Goal: Information Seeking & Learning: Learn about a topic

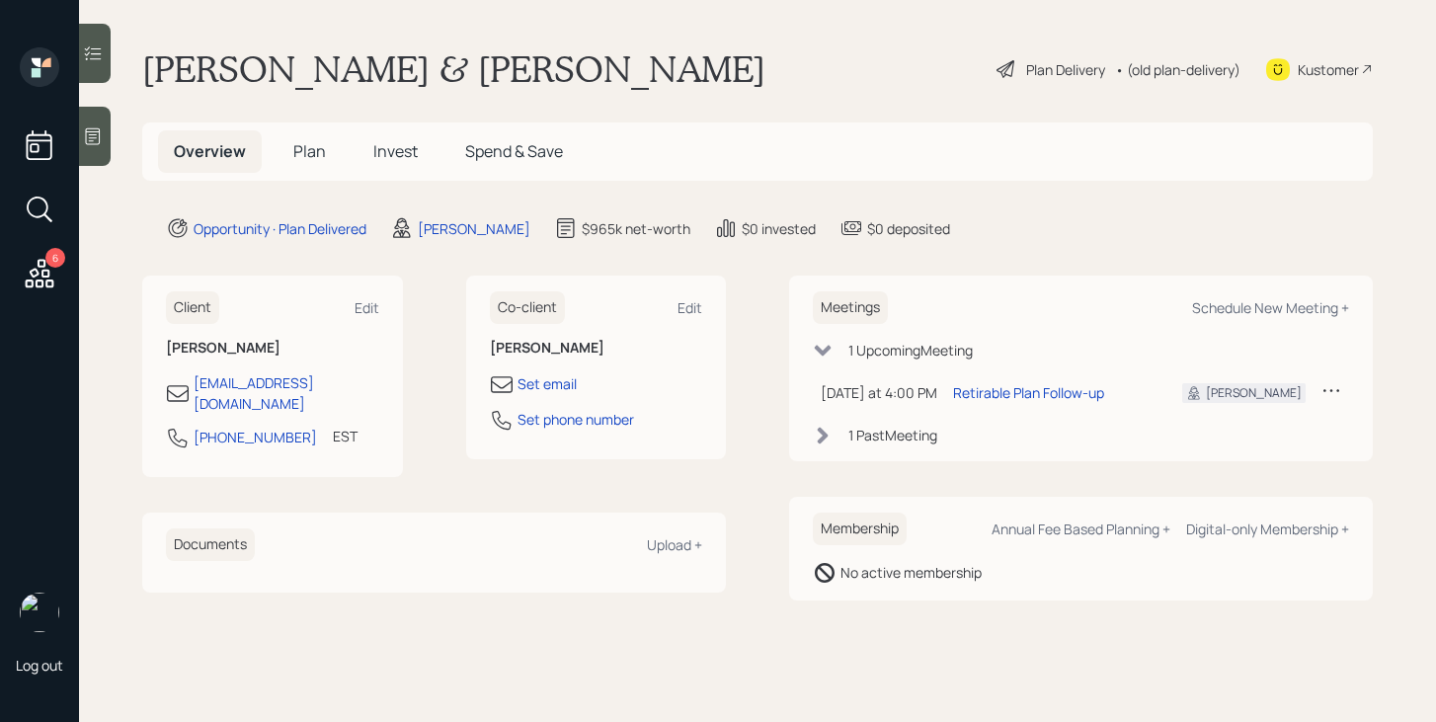
click at [1035, 67] on div "Plan Delivery" at bounding box center [1065, 69] width 79 height 21
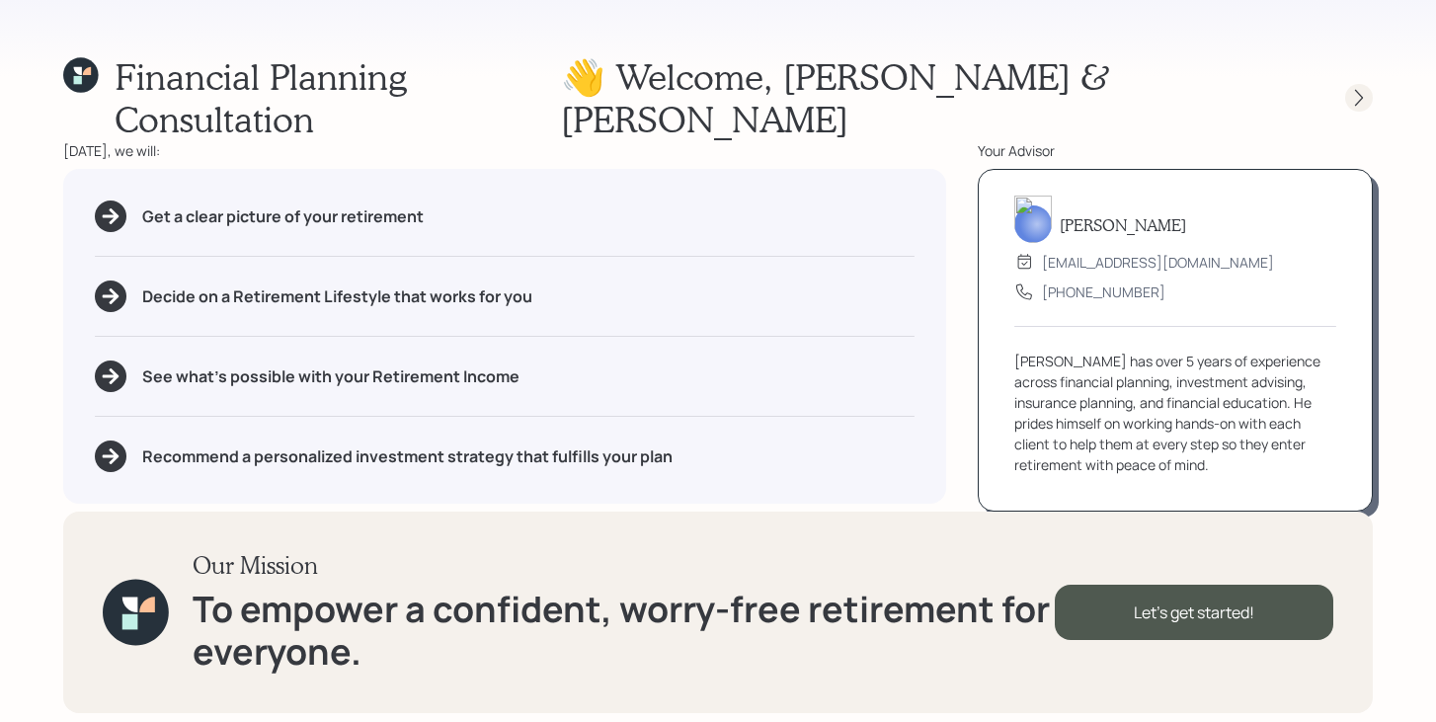
click at [1353, 88] on icon at bounding box center [1359, 98] width 20 height 20
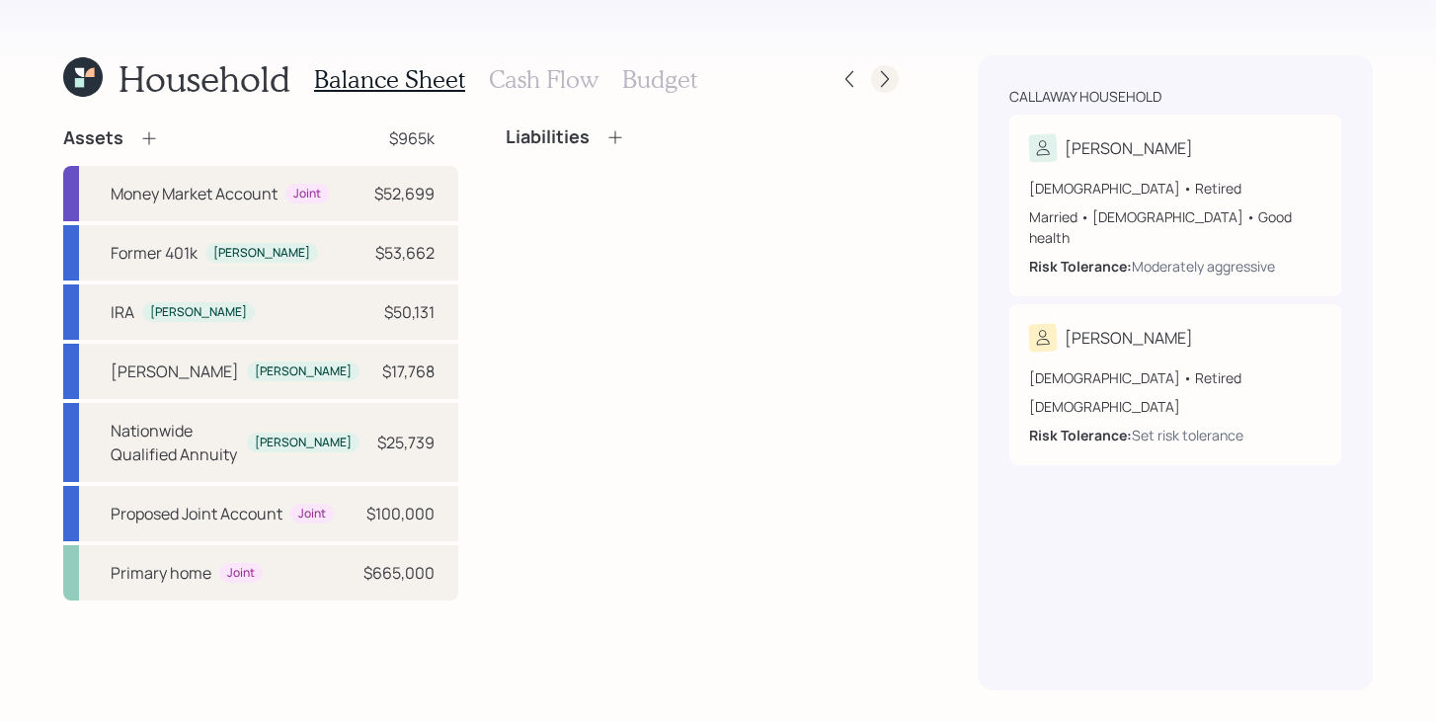
click at [882, 73] on icon at bounding box center [885, 79] width 8 height 17
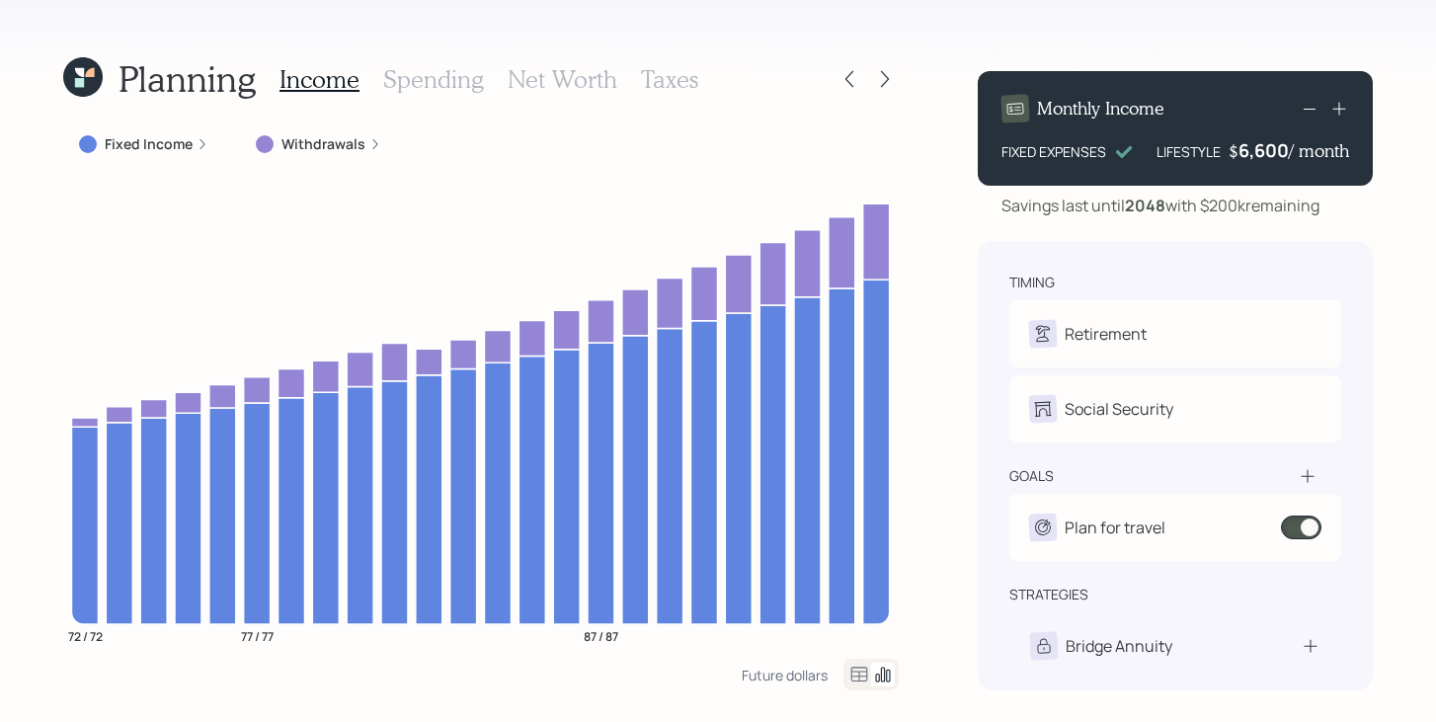
click at [77, 92] on icon at bounding box center [82, 76] width 39 height 39
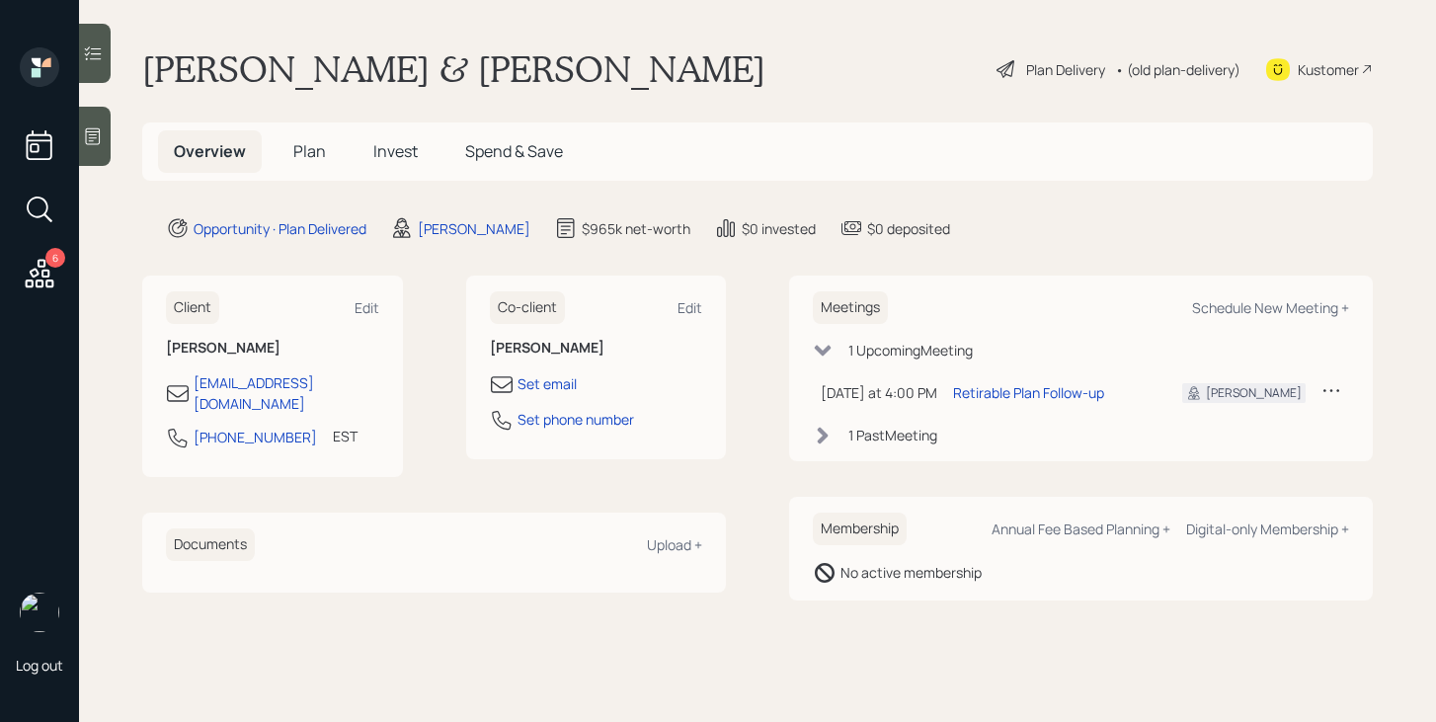
click at [312, 150] on span "Plan" at bounding box center [309, 151] width 33 height 22
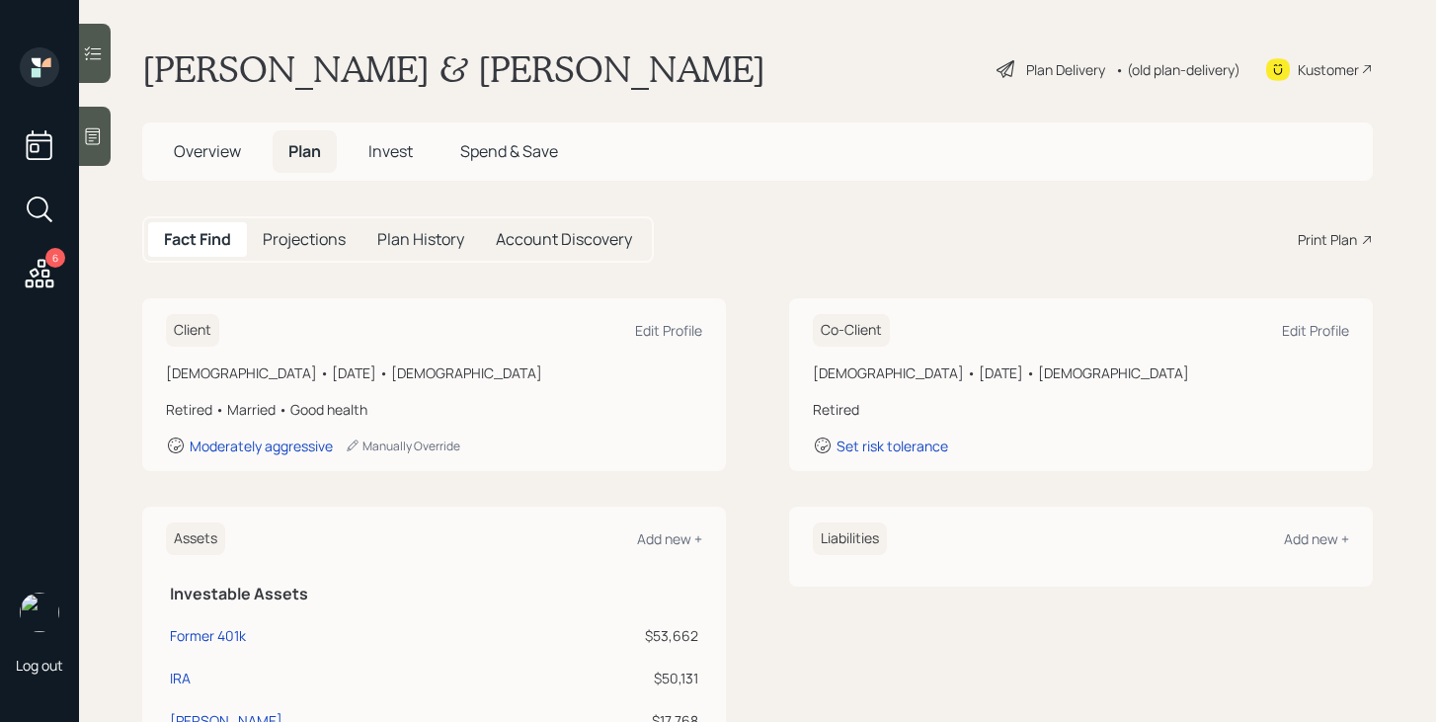
click at [405, 151] on span "Invest" at bounding box center [390, 151] width 44 height 22
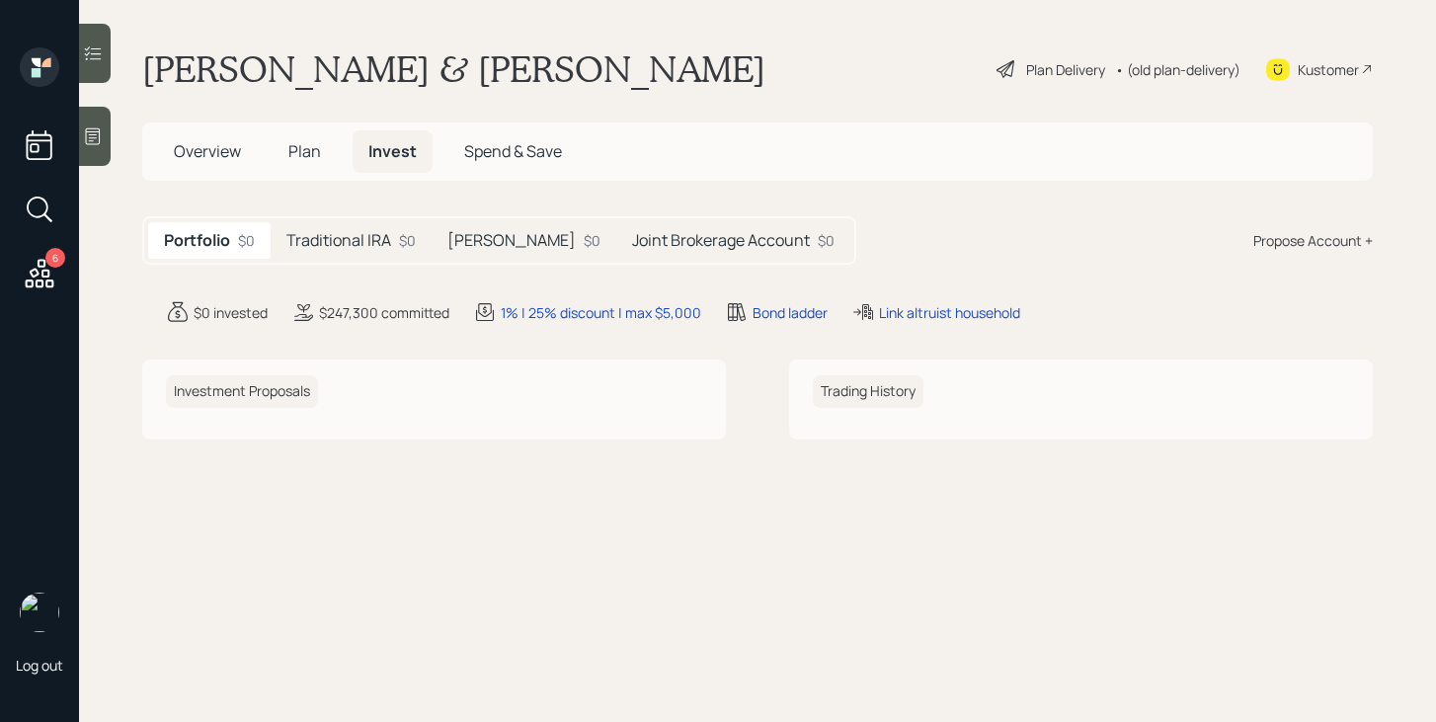
click at [381, 238] on h5 "Traditional IRA" at bounding box center [338, 240] width 105 height 19
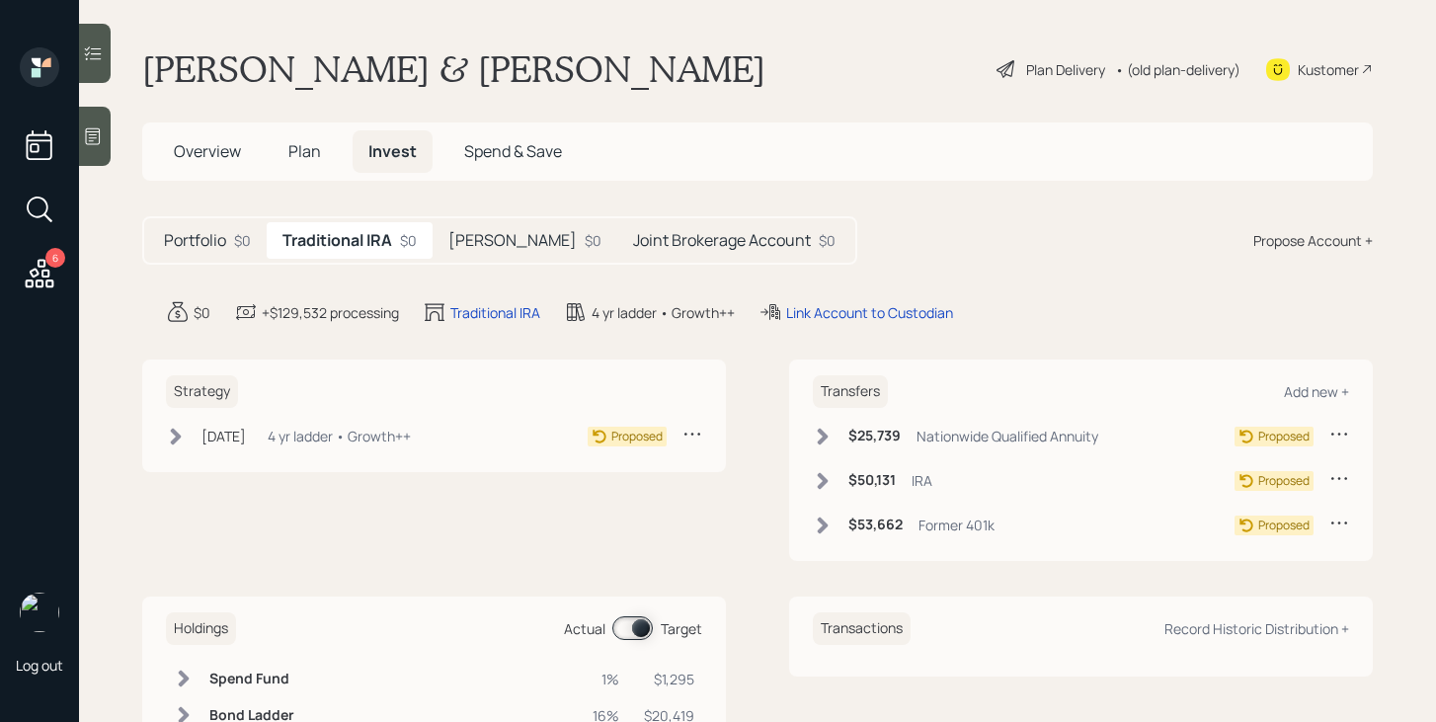
click at [480, 239] on h5 "Roth IRA" at bounding box center [512, 240] width 128 height 19
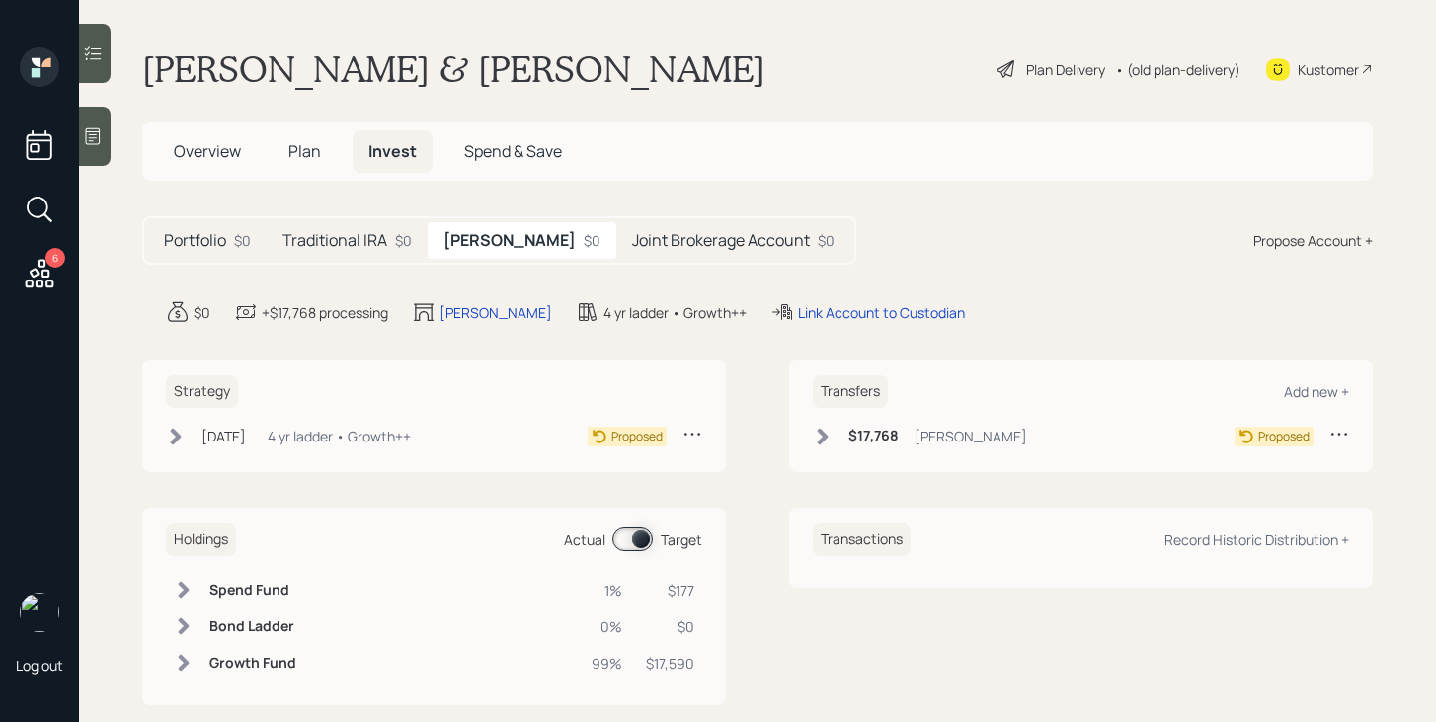
click at [632, 239] on h5 "Joint Brokerage Account" at bounding box center [721, 240] width 178 height 19
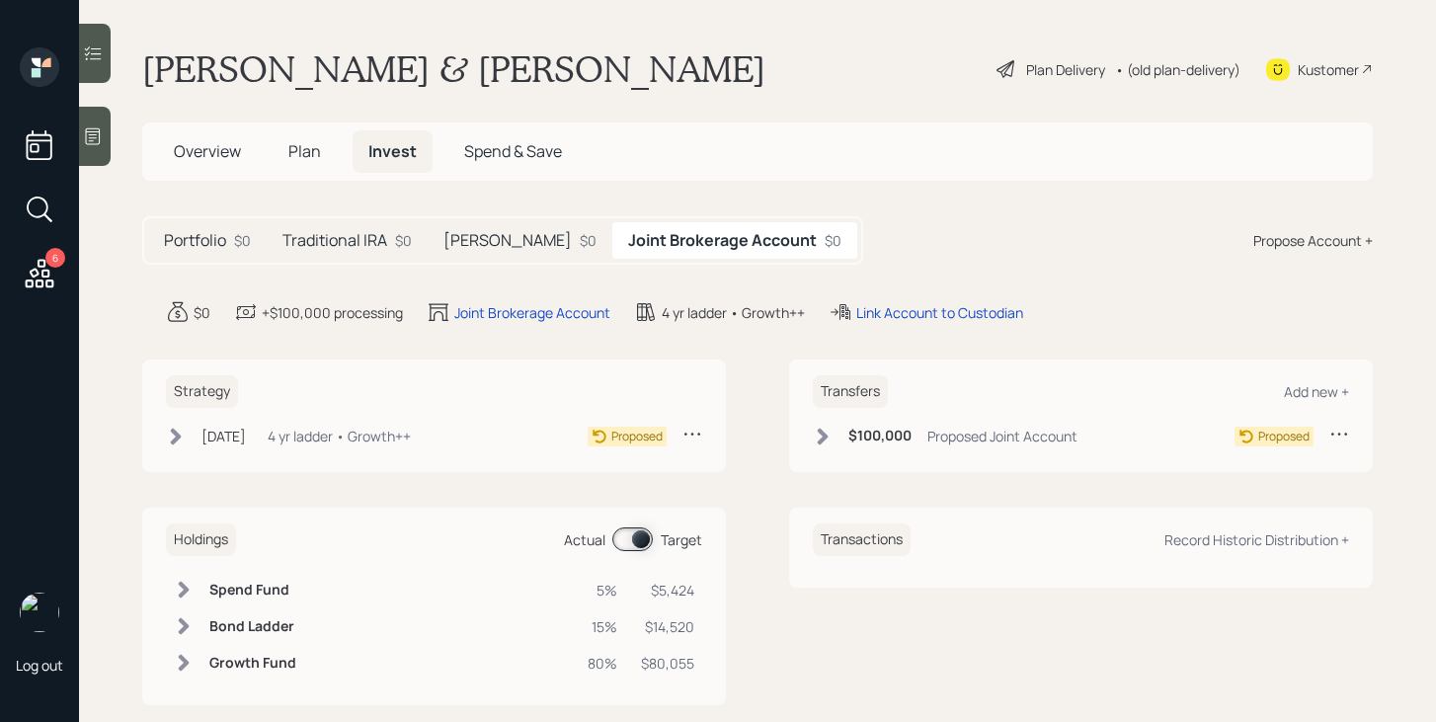
click at [377, 235] on h5 "Traditional IRA" at bounding box center [334, 240] width 105 height 19
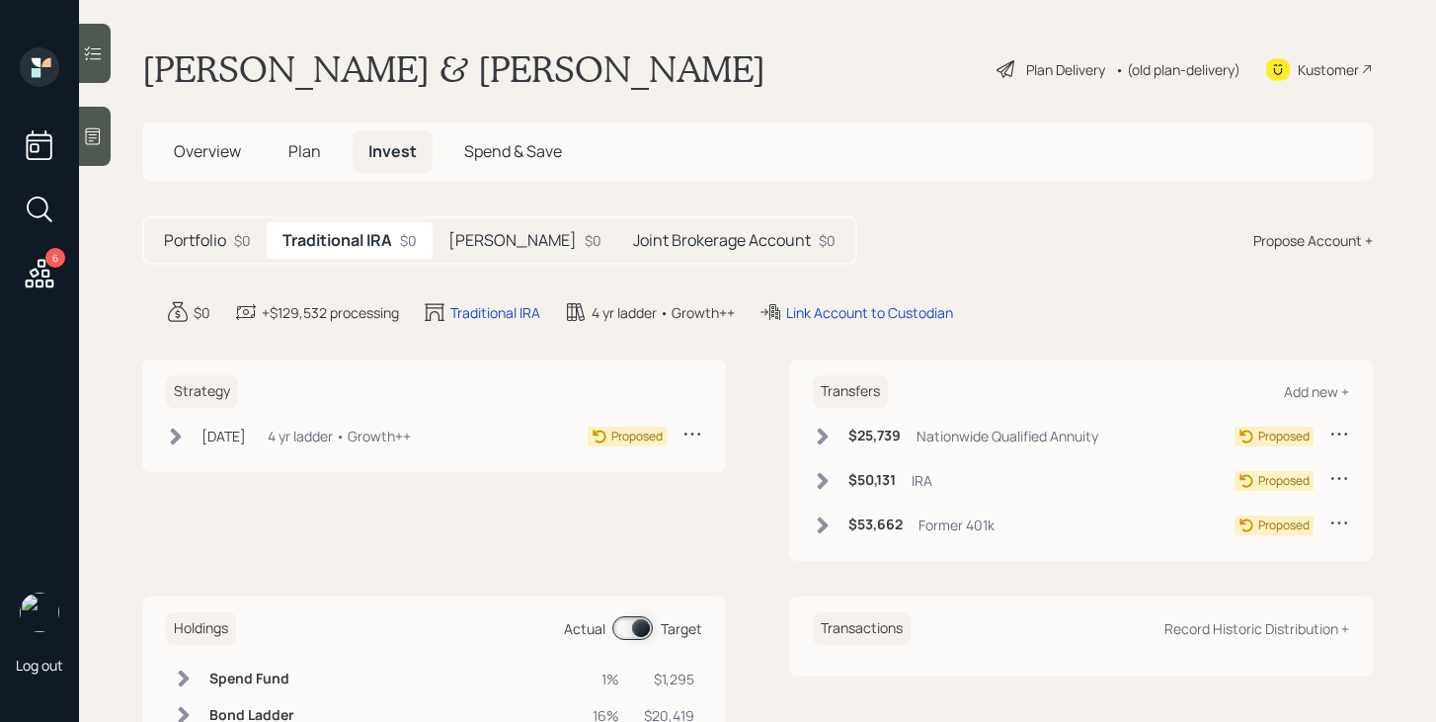
click at [203, 165] on h5 "Overview" at bounding box center [207, 151] width 99 height 42
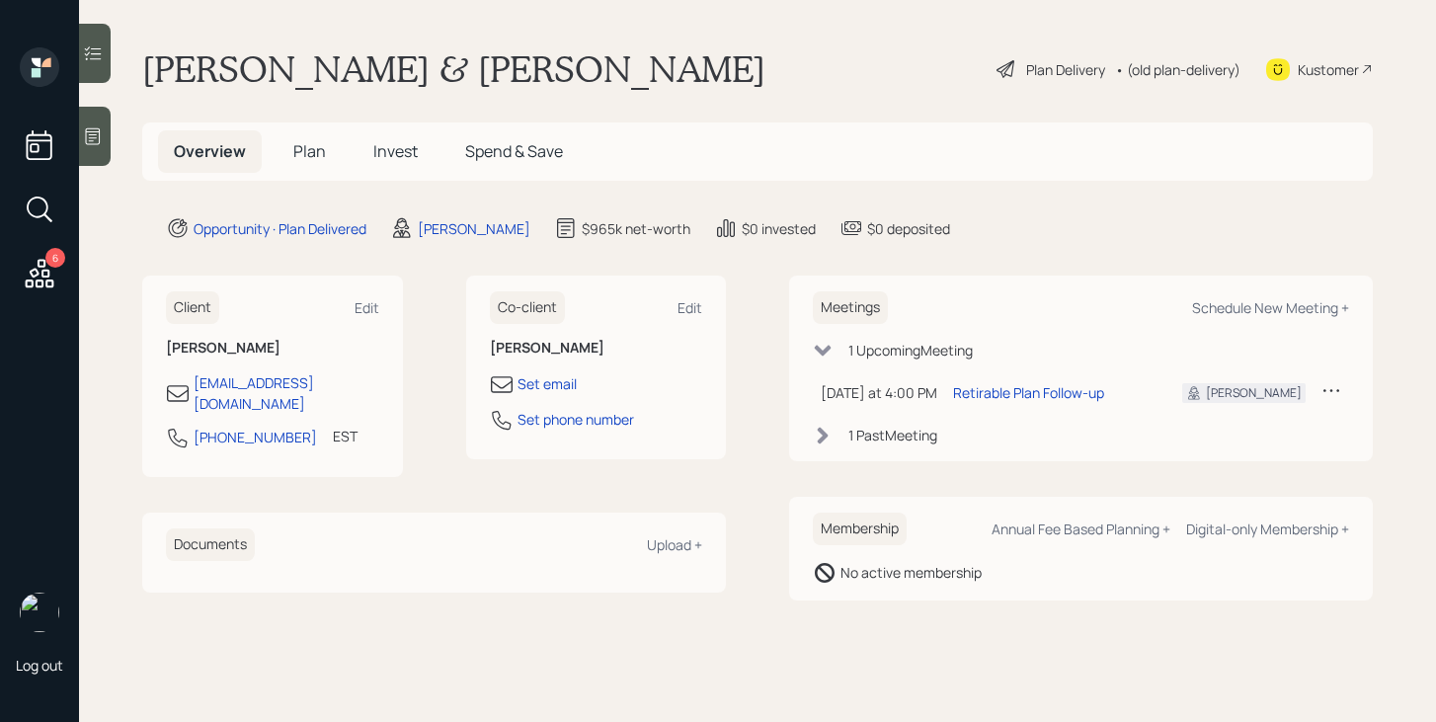
click at [310, 155] on span "Plan" at bounding box center [309, 151] width 33 height 22
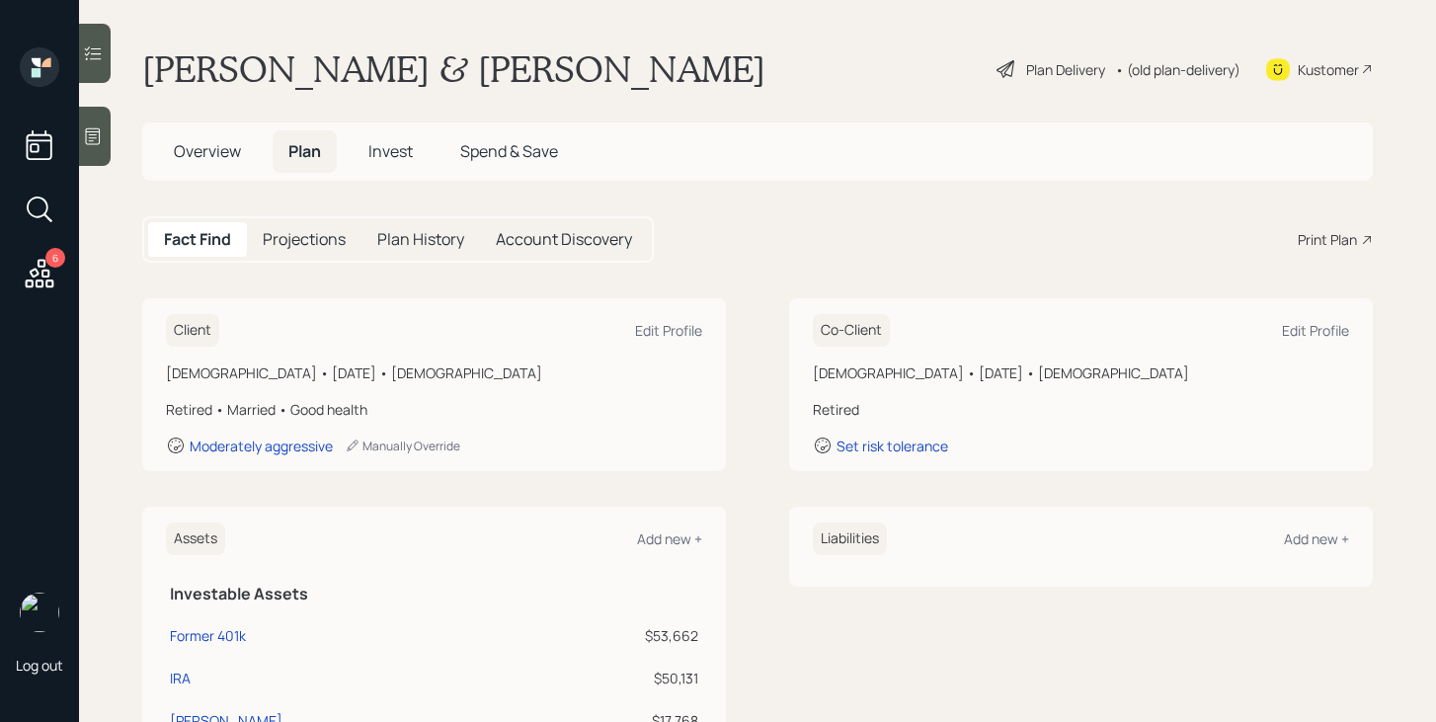
click at [1343, 232] on div "Print Plan" at bounding box center [1326, 239] width 59 height 21
click at [1030, 67] on div "Plan Delivery" at bounding box center [1065, 69] width 79 height 21
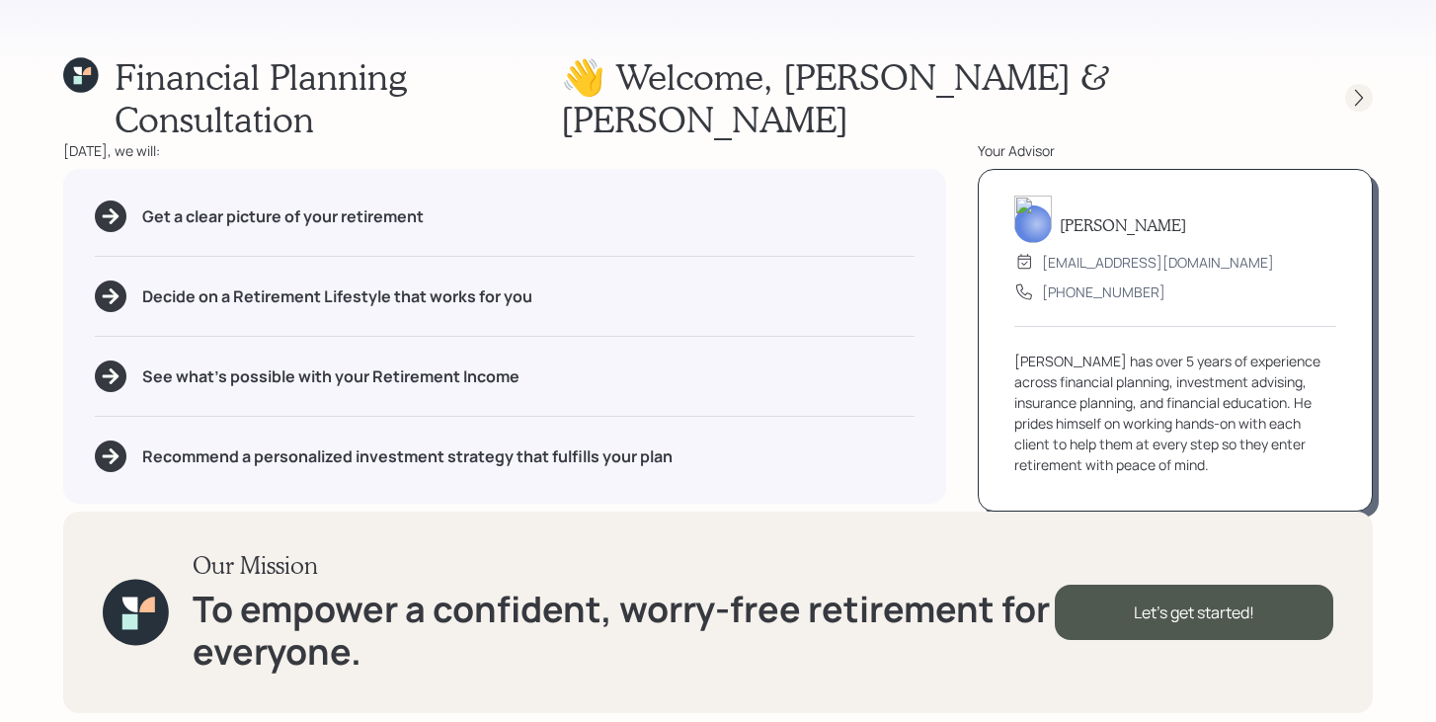
click at [1353, 84] on div at bounding box center [1359, 98] width 28 height 28
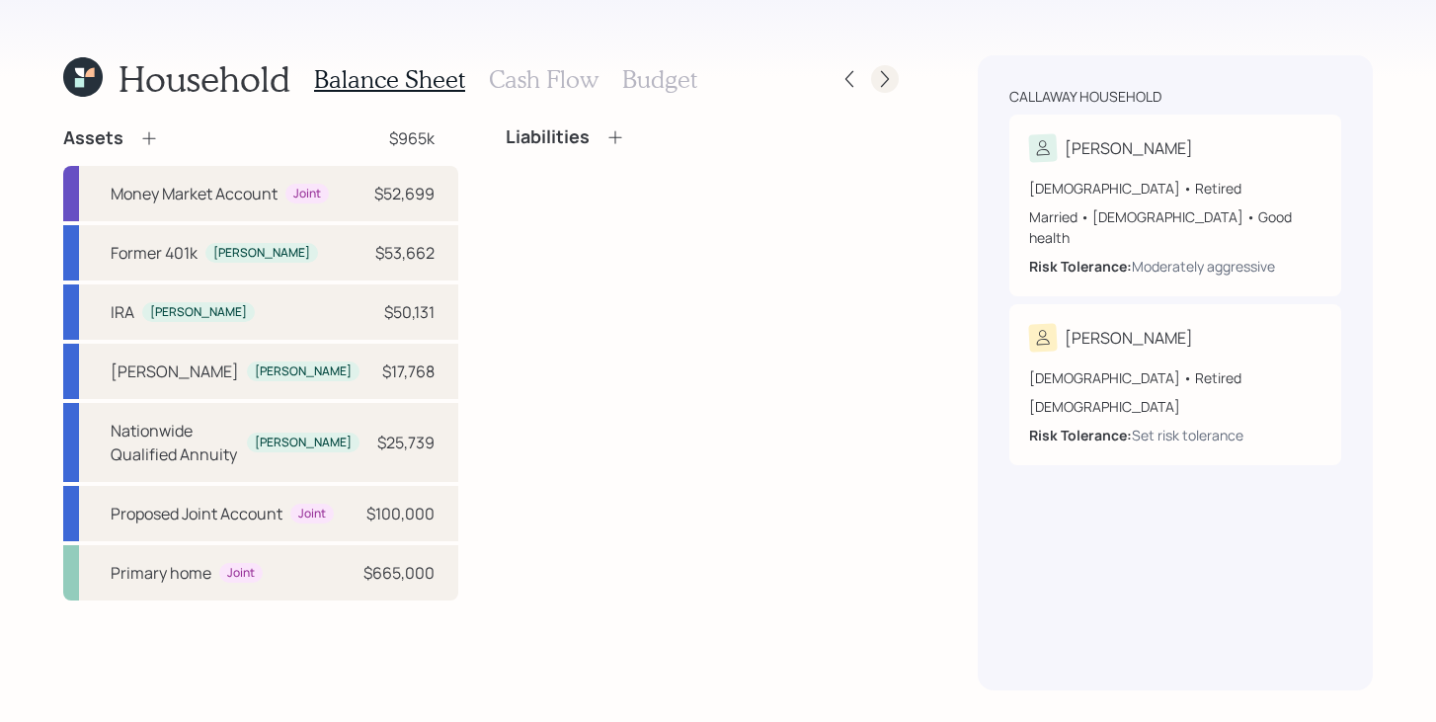
click at [879, 82] on icon at bounding box center [885, 79] width 20 height 20
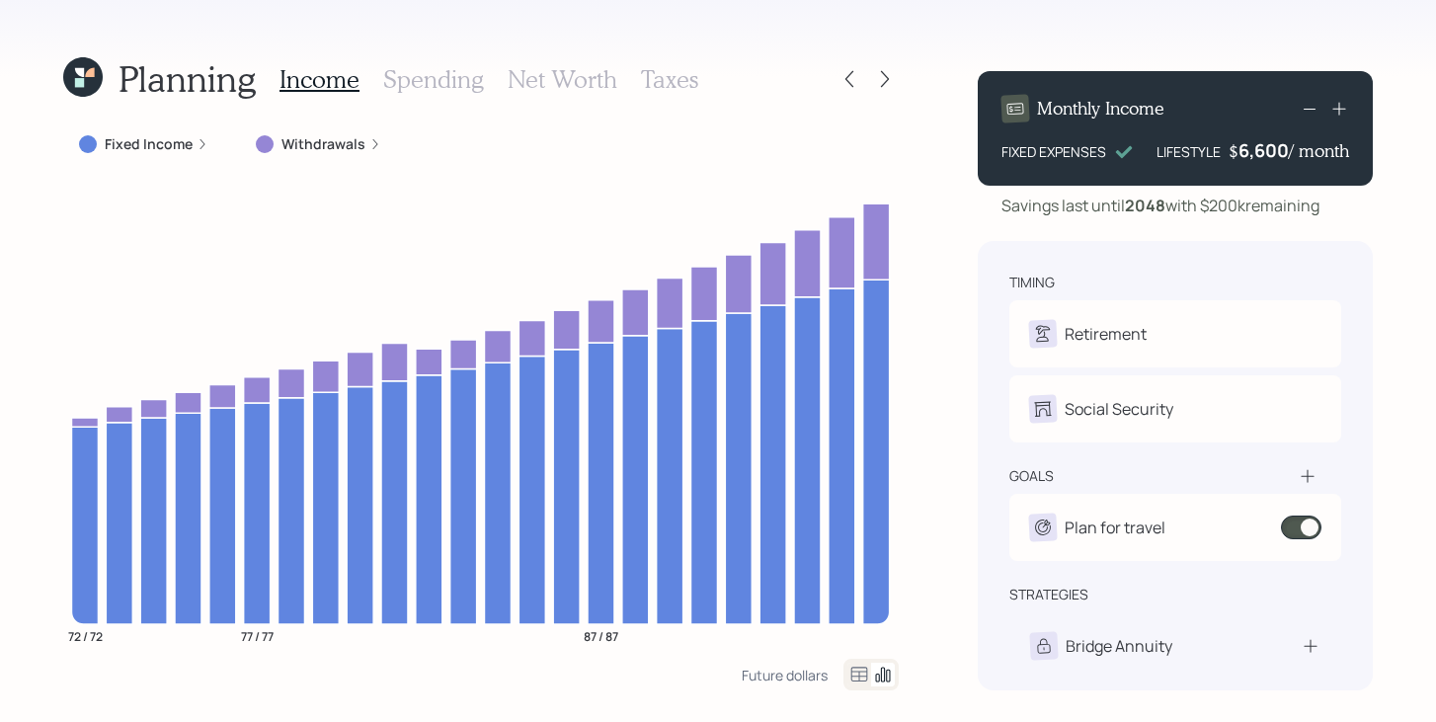
click at [436, 89] on h3 "Spending" at bounding box center [433, 79] width 101 height 29
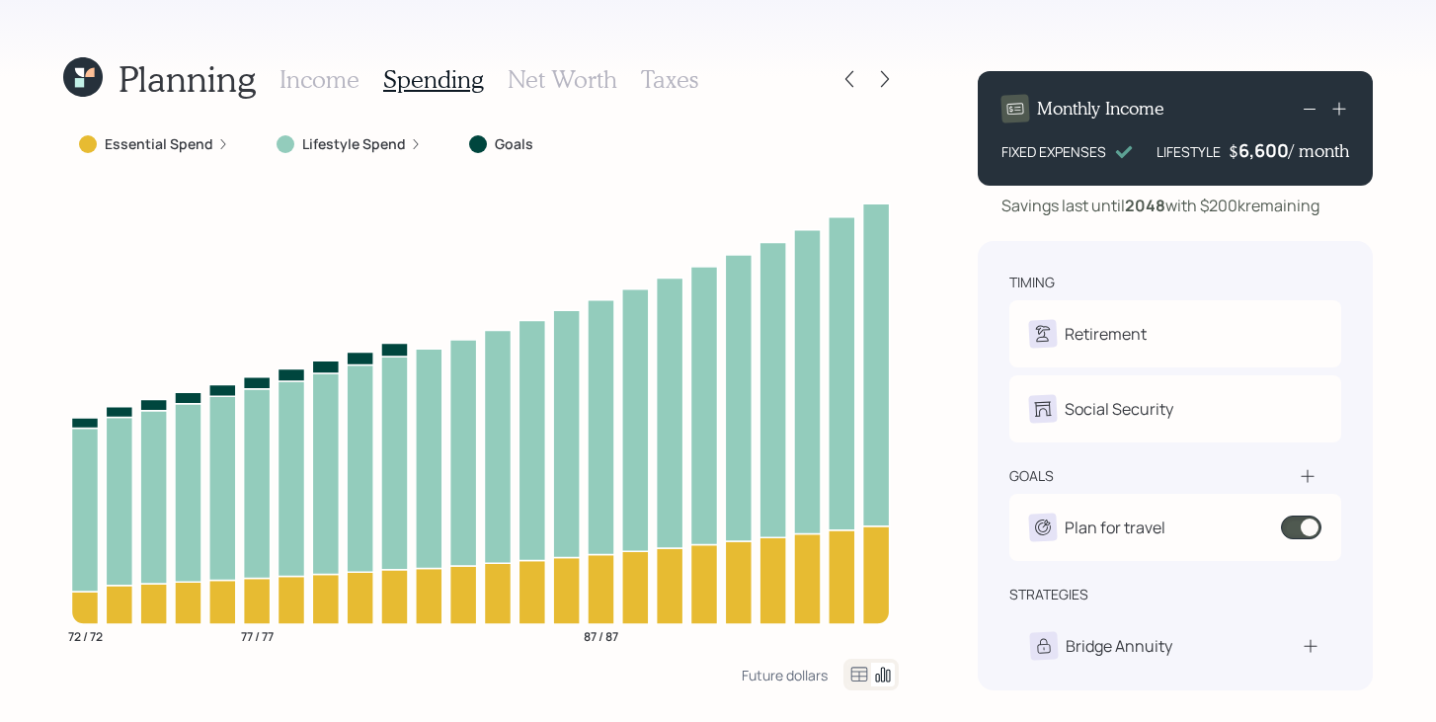
click at [399, 152] on label "Lifestyle Spend" at bounding box center [354, 144] width 104 height 20
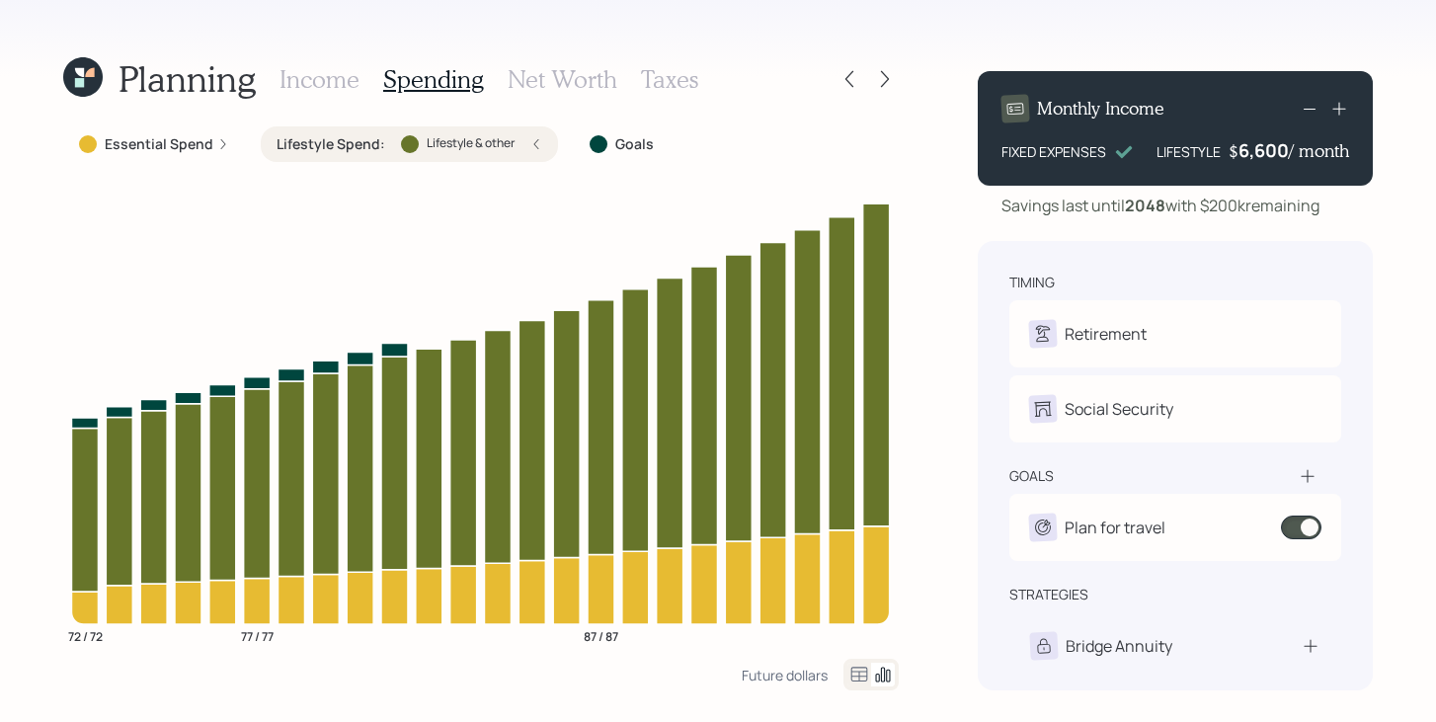
click at [401, 152] on div "Lifestyle & other" at bounding box center [458, 144] width 114 height 18
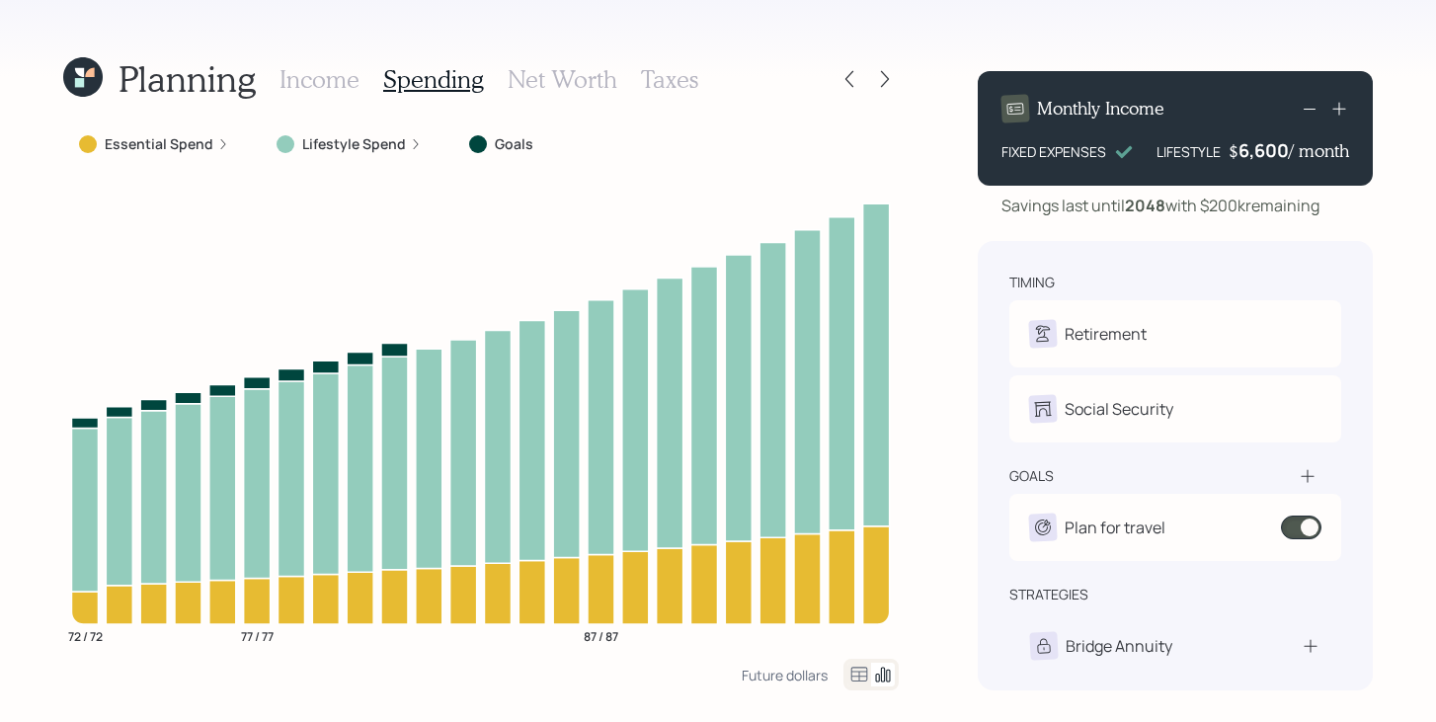
click at [90, 88] on icon at bounding box center [82, 76] width 39 height 39
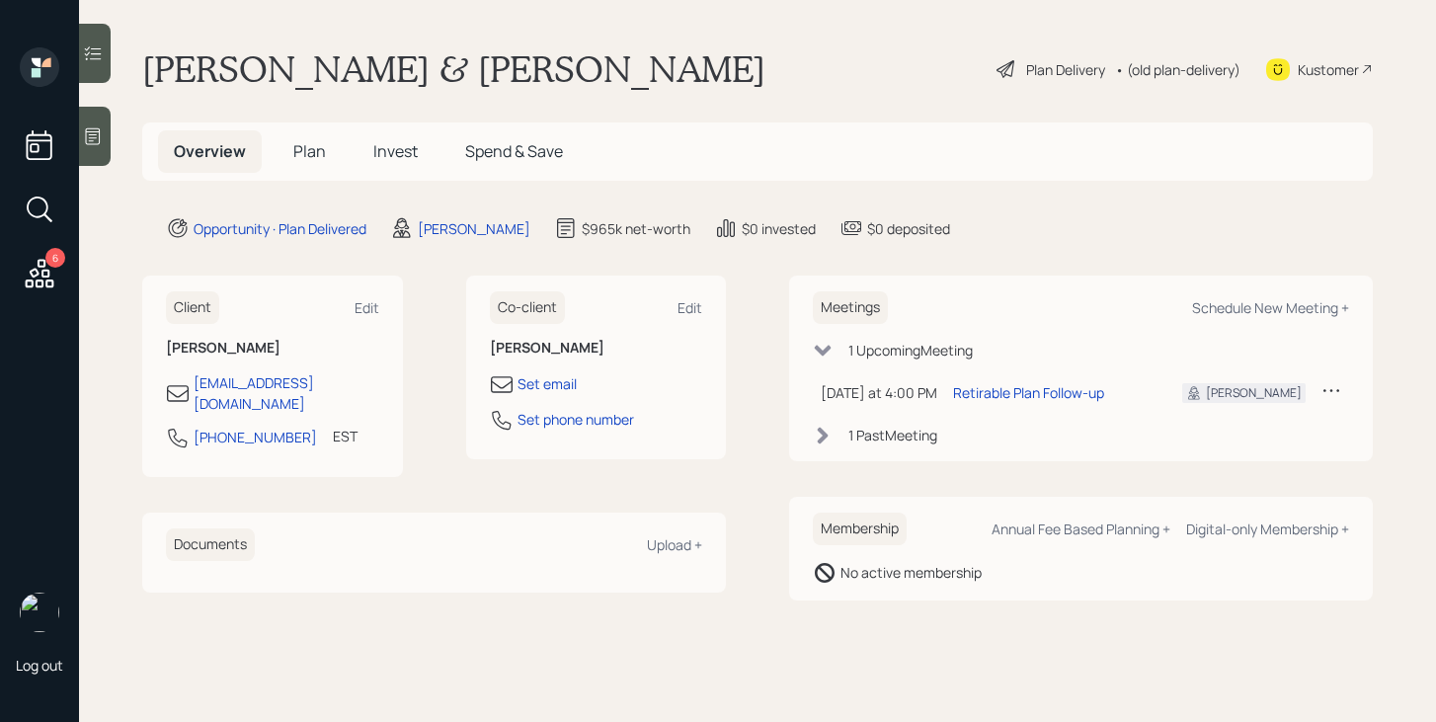
click at [62, 268] on div "6" at bounding box center [39, 171] width 47 height 249
click at [46, 278] on icon at bounding box center [40, 274] width 36 height 36
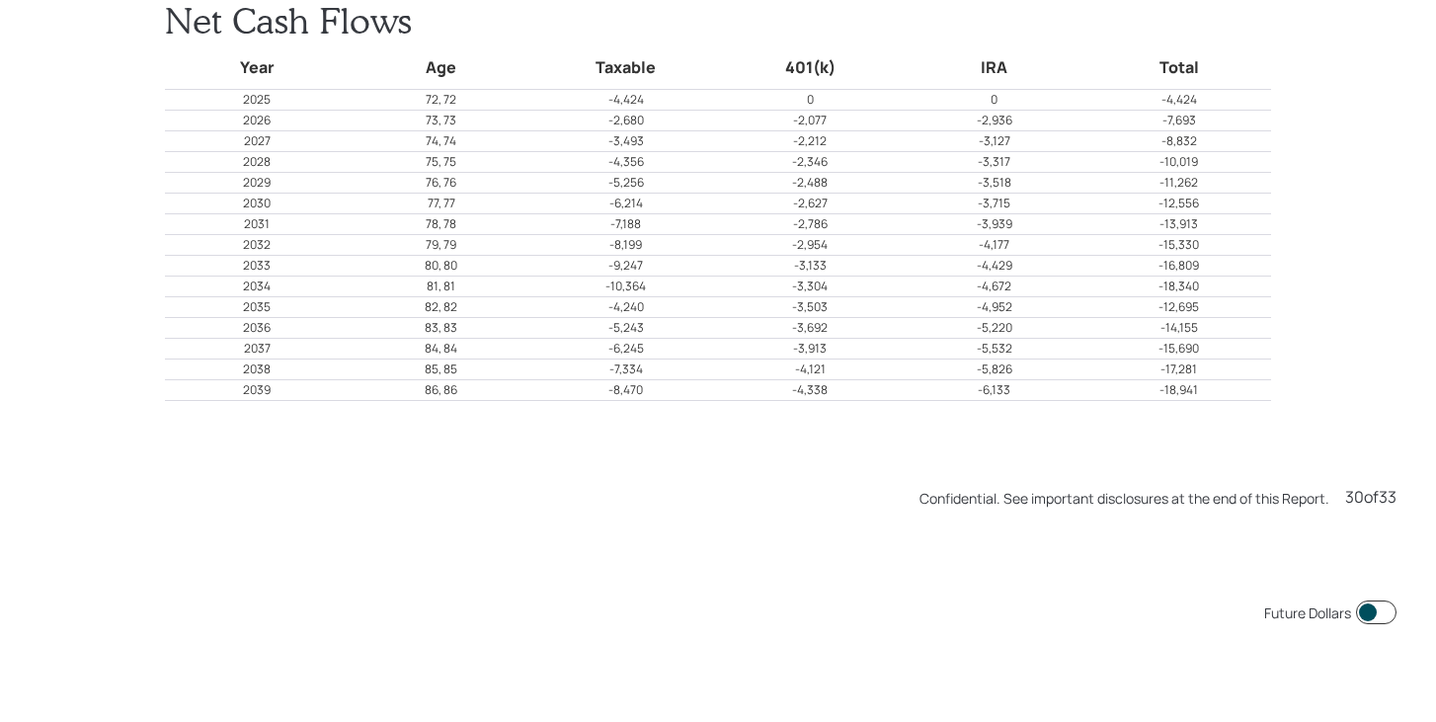
scroll to position [20932, 0]
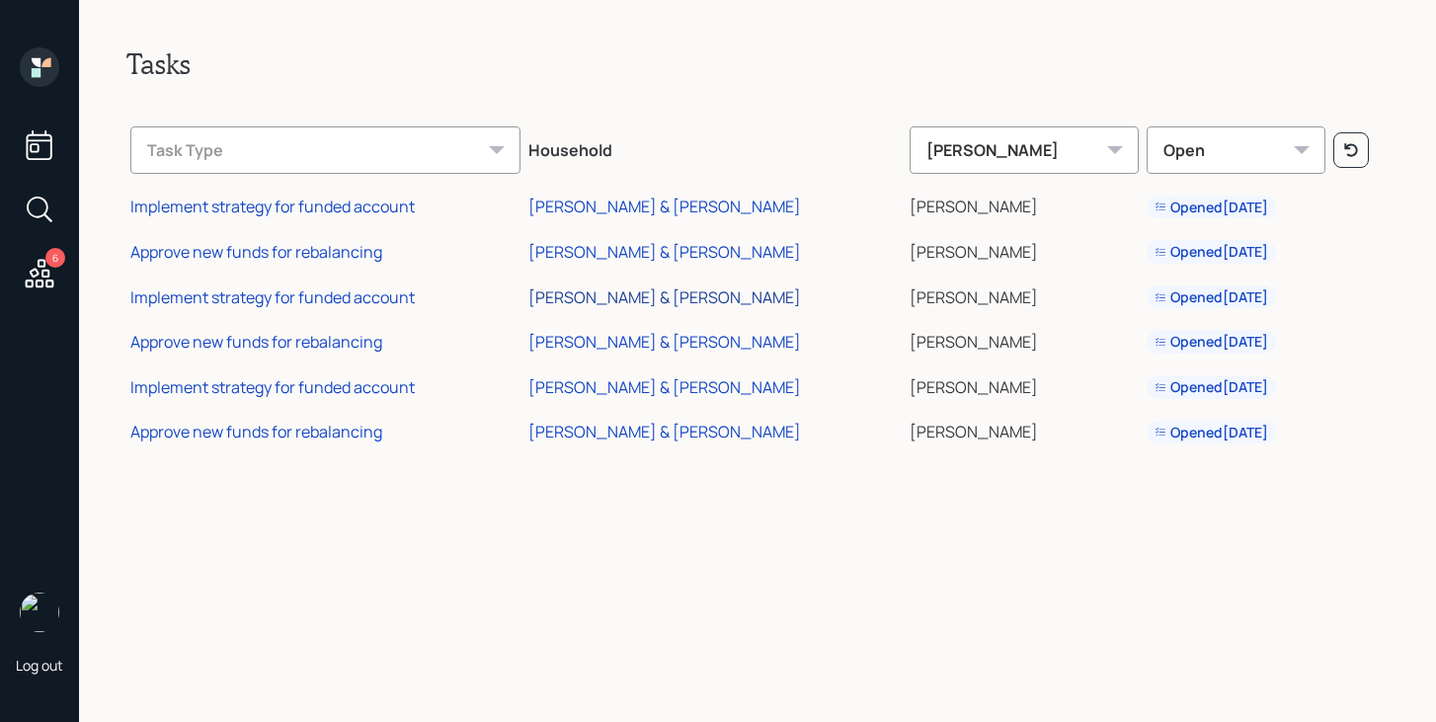
click at [643, 294] on div "[PERSON_NAME] & [PERSON_NAME]" at bounding box center [664, 297] width 273 height 22
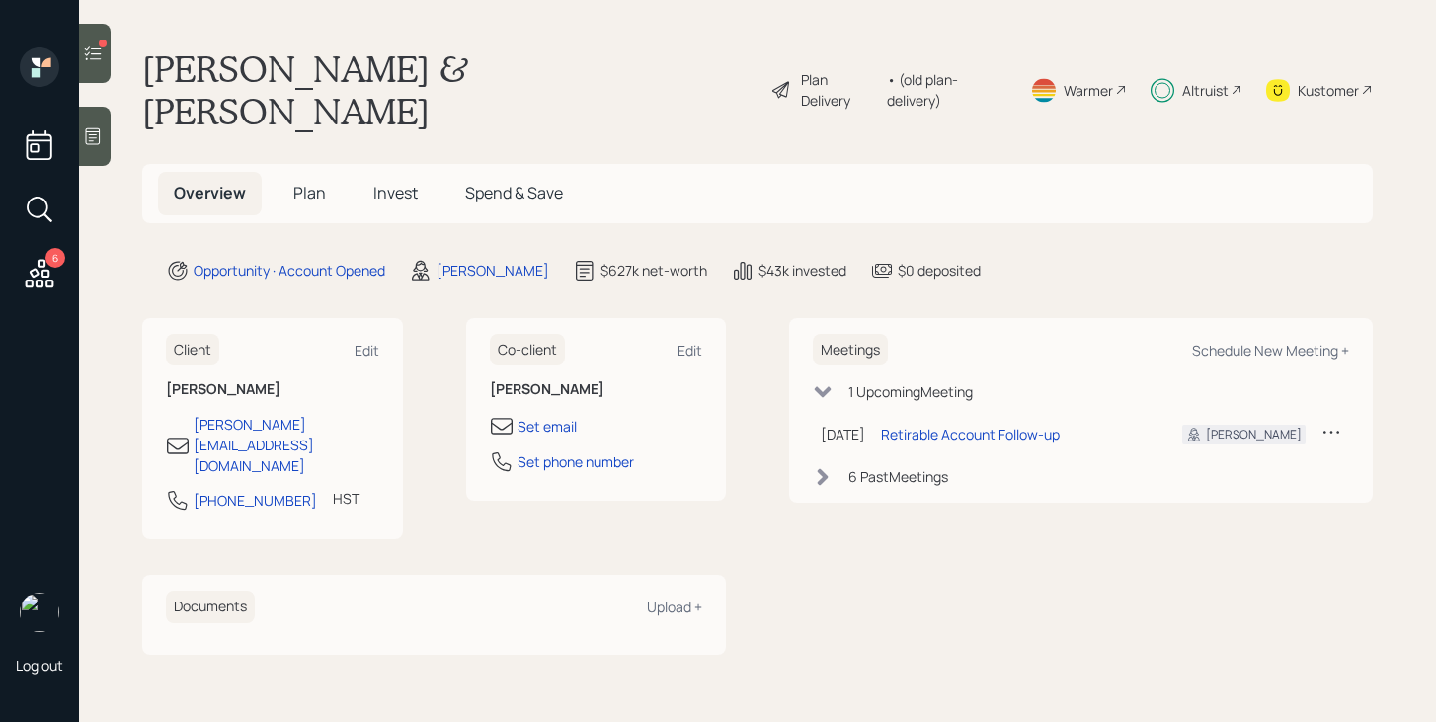
click at [106, 70] on div at bounding box center [95, 53] width 32 height 59
